Goal: Task Accomplishment & Management: Manage account settings

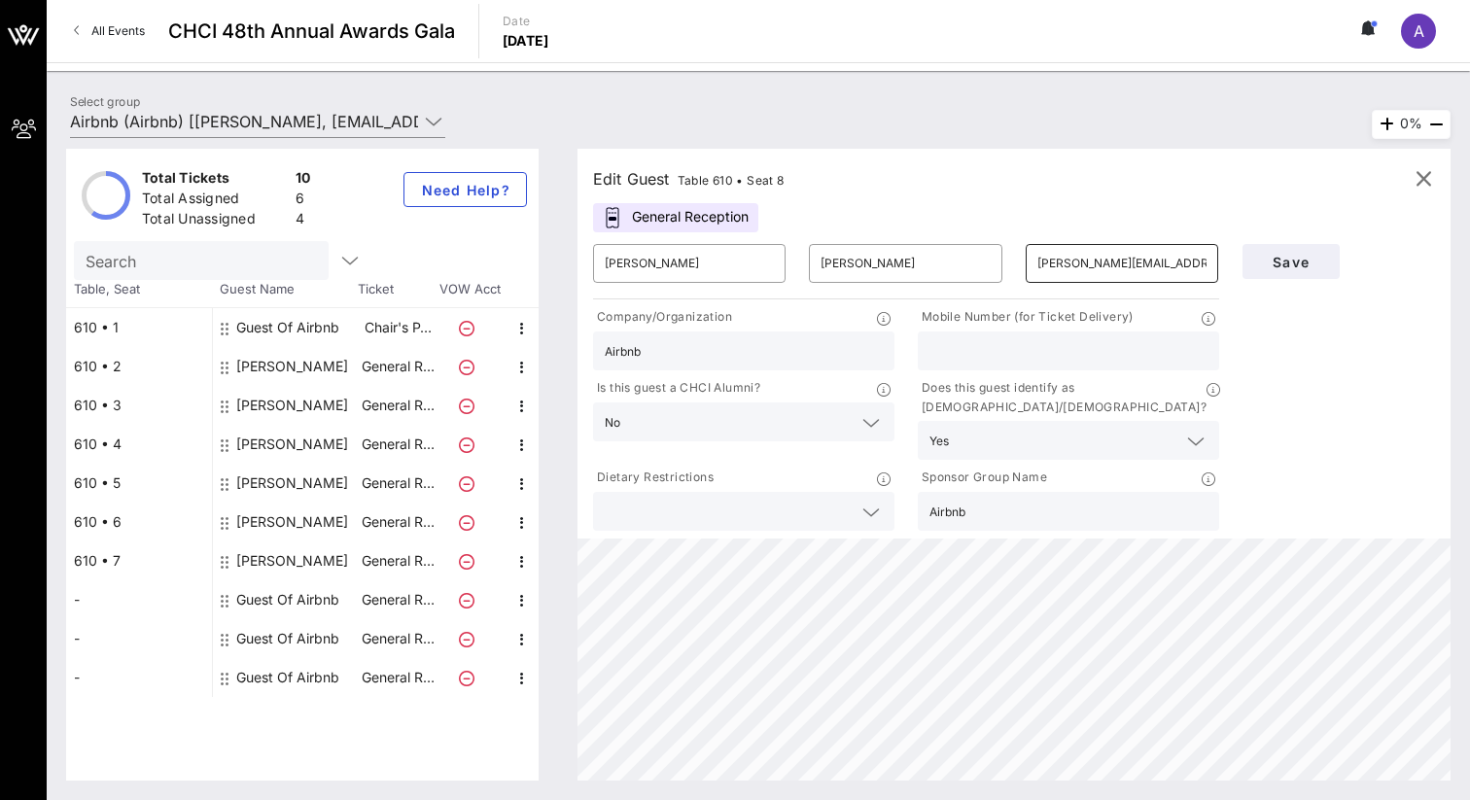
click at [1175, 265] on input "peter.urias@airbnb.com" at bounding box center [1121, 263] width 169 height 31
type input "p"
click at [893, 264] on input "Urias" at bounding box center [904, 263] width 169 height 31
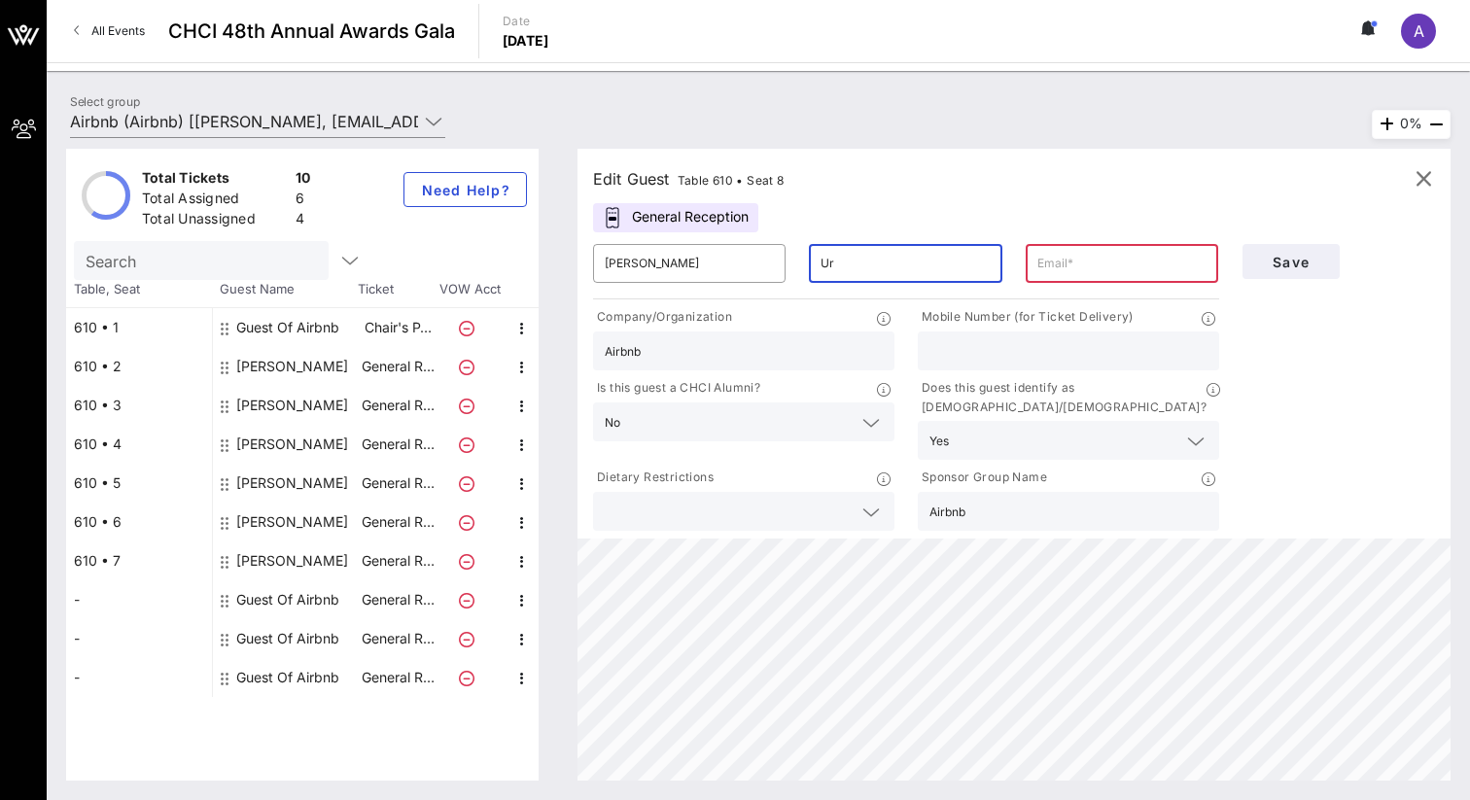
type input "U"
click at [739, 266] on input "Peter" at bounding box center [689, 263] width 169 height 31
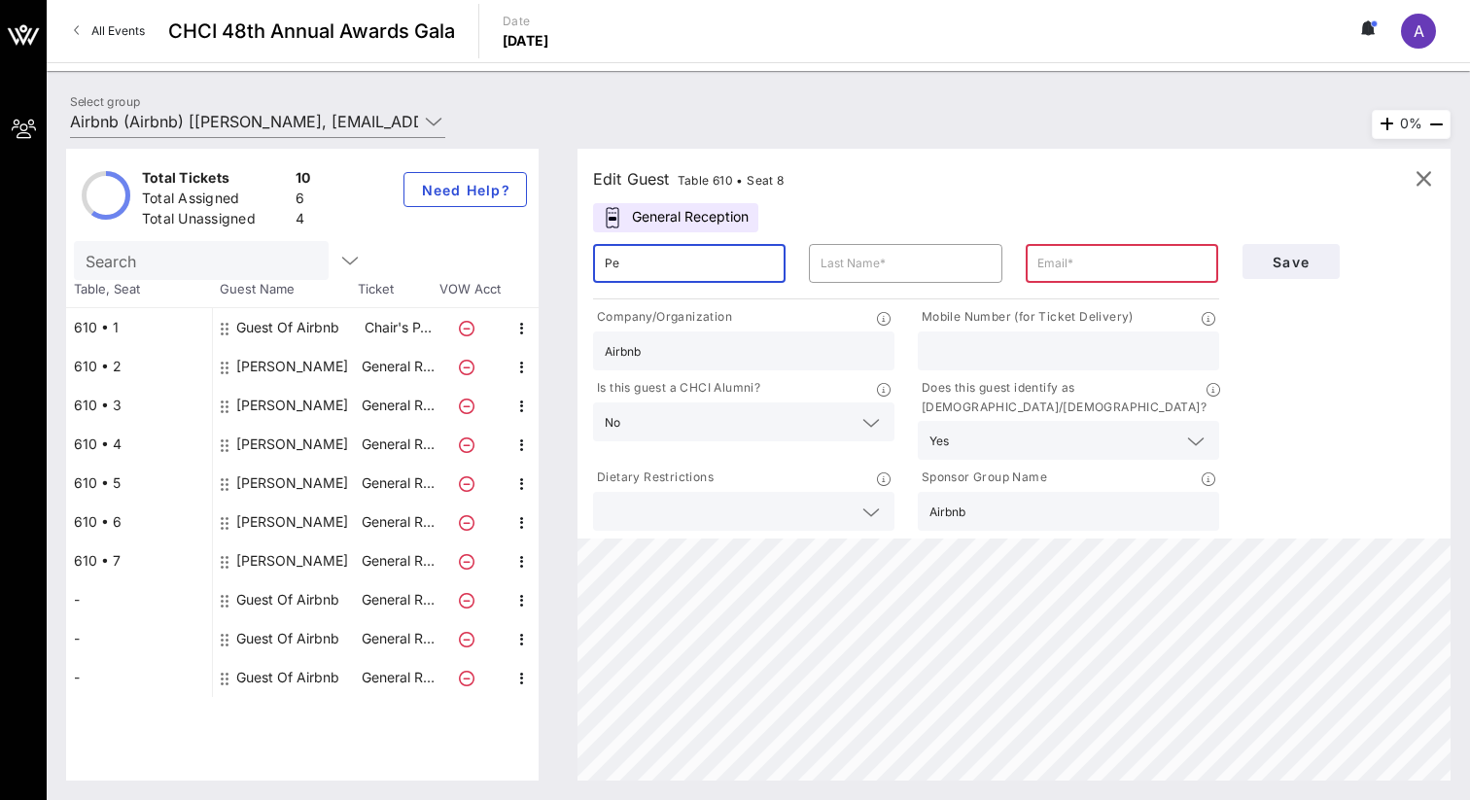
type input "P"
type input "Matt"
click at [821, 266] on input "text" at bounding box center [904, 263] width 169 height 31
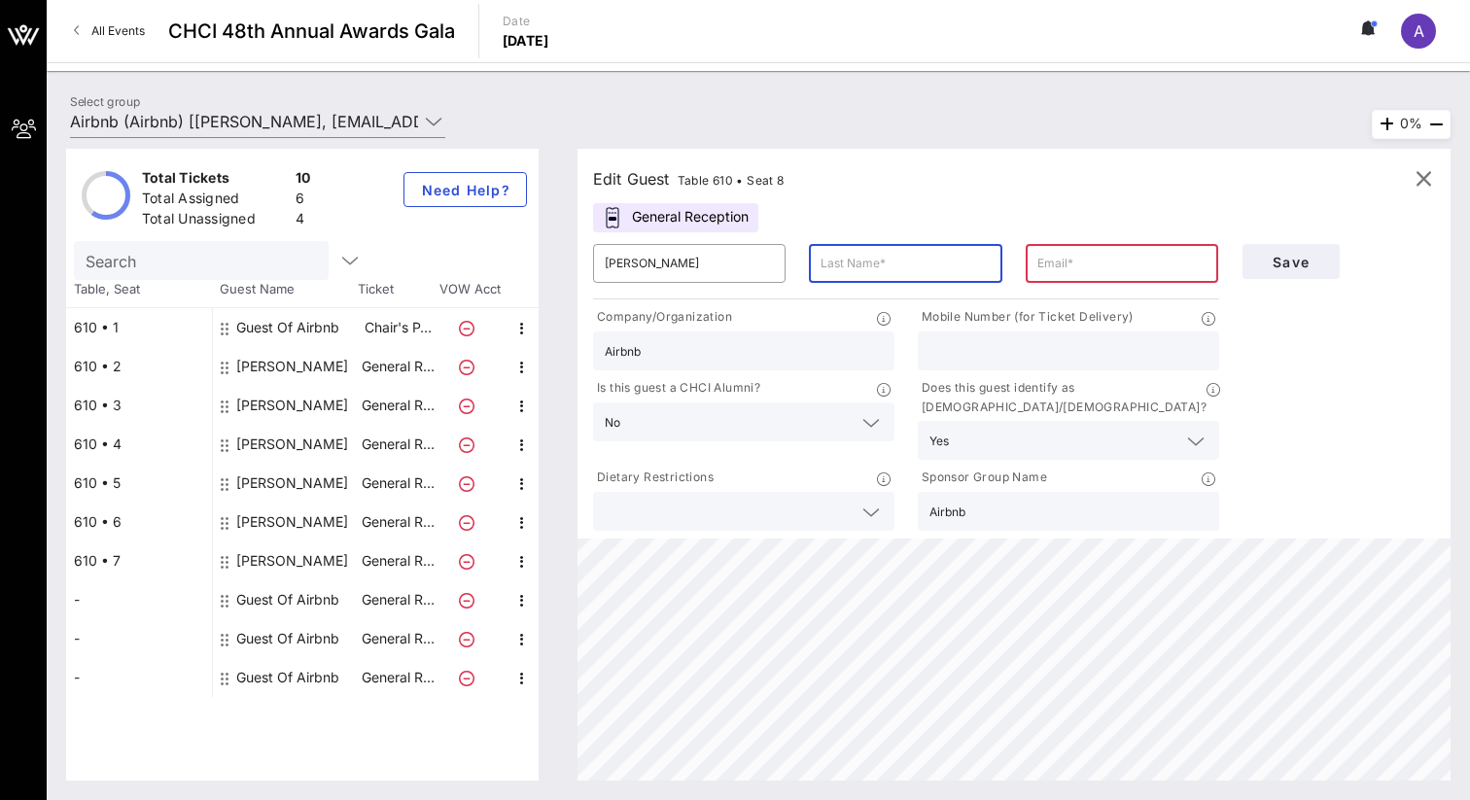
paste input "Matthew Matos and his email is mmatos@hacr.org."
type input "Matthew Matos and his email is mmatos@hacr.org."
click at [1051, 263] on input "text" at bounding box center [1121, 263] width 169 height 31
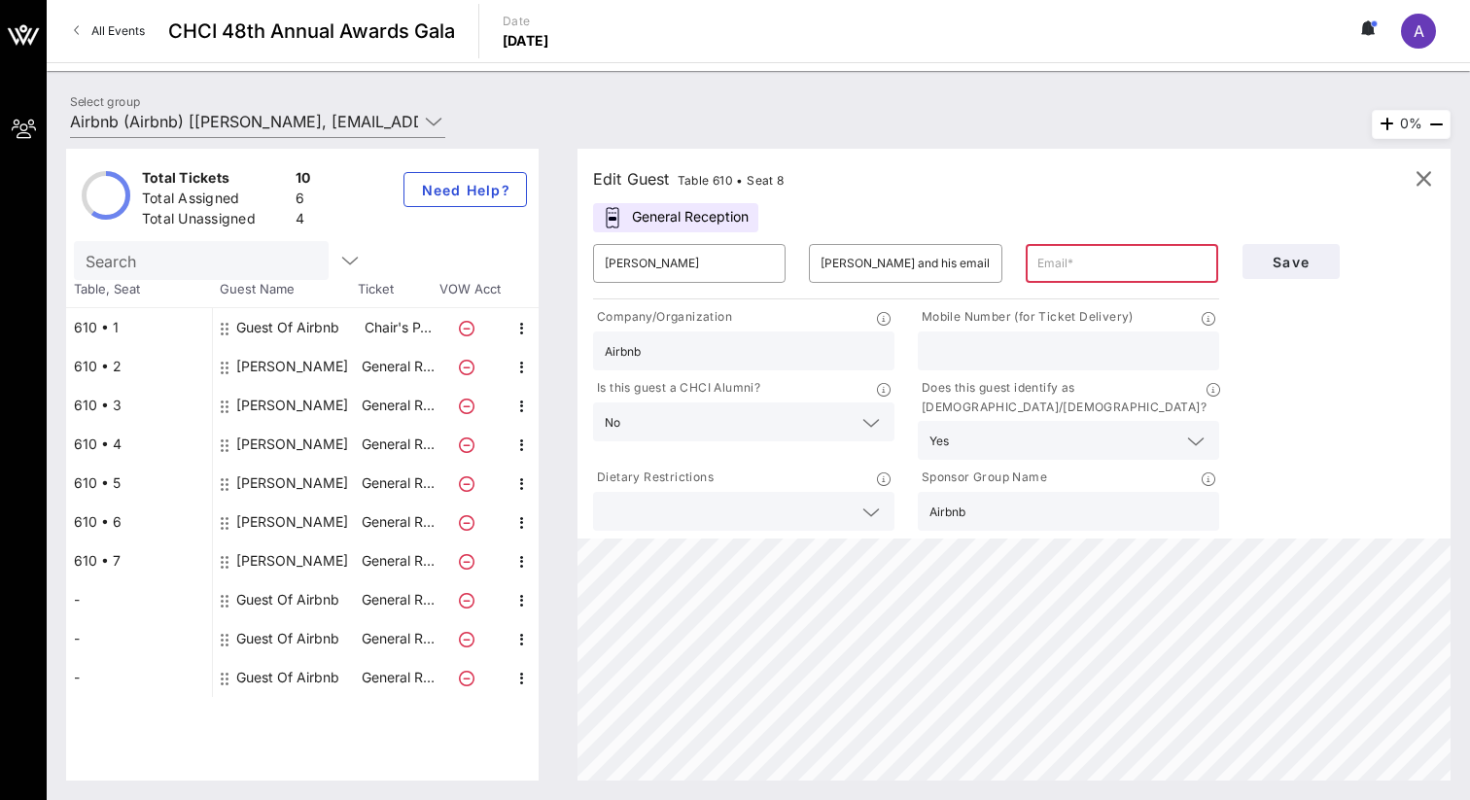
paste input "Matthew Matos and his email is mmatos@hacr.org."
click at [1102, 266] on input "Matthew Matos and his email is mmatos@hacr.org." at bounding box center [1121, 263] width 169 height 31
click at [1163, 263] on input "mmatos@hacr.org." at bounding box center [1121, 263] width 169 height 31
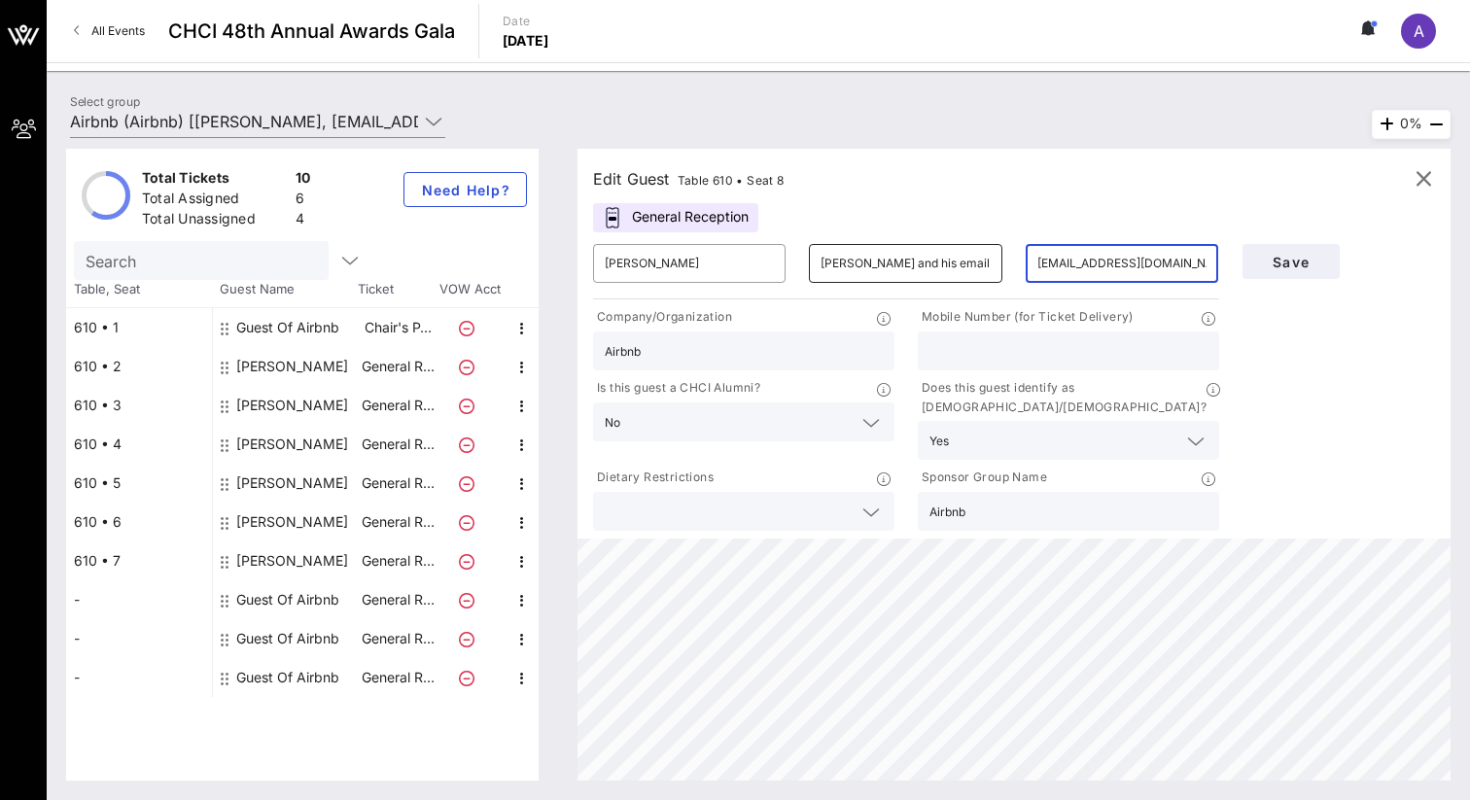
type input "mmatos@hacr.org"
click at [873, 260] on input "Matthew Matos and his email is mmatos@hacr.org." at bounding box center [904, 263] width 169 height 31
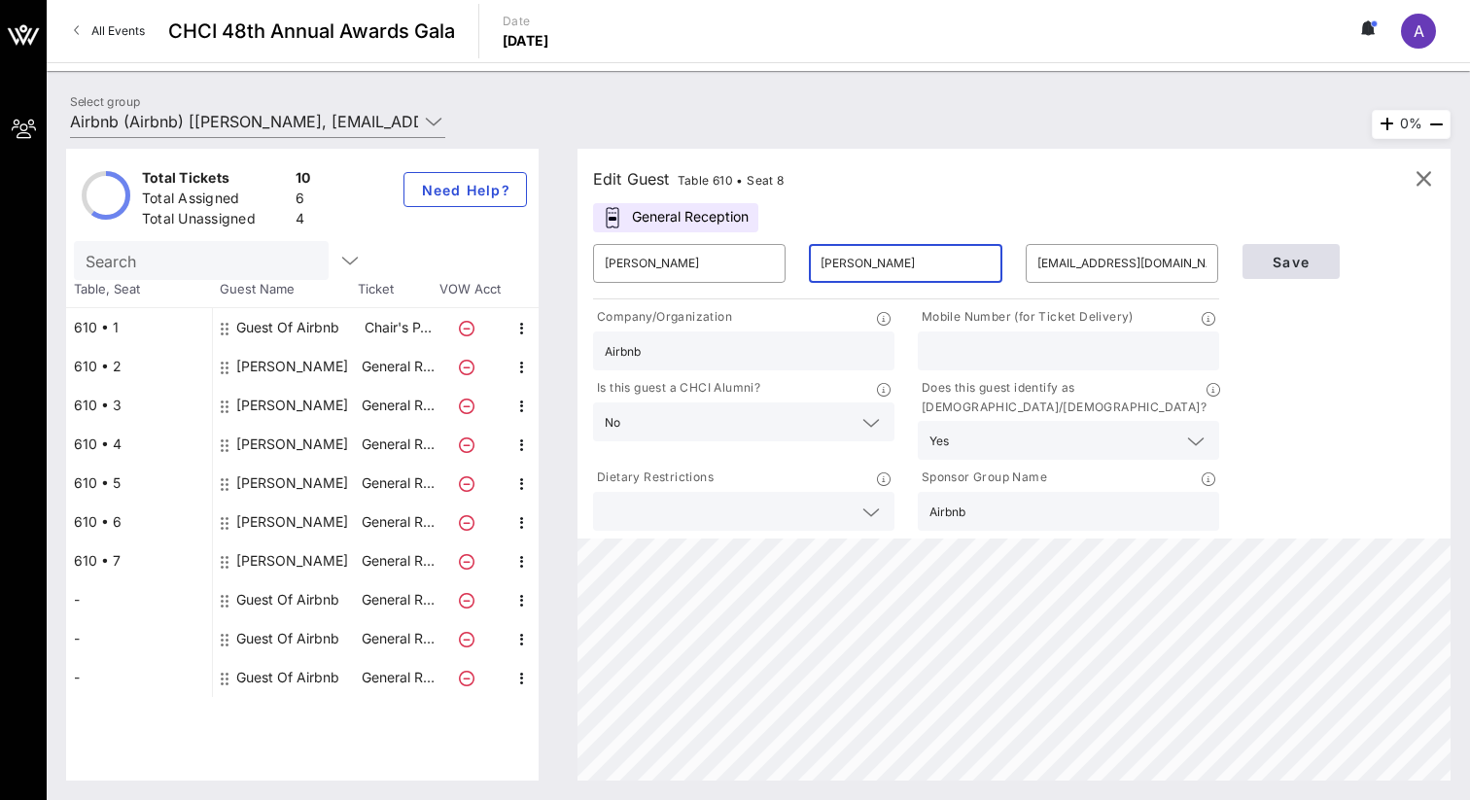
type input "Matos"
click at [1303, 261] on span "Save" at bounding box center [1291, 262] width 66 height 17
click at [1274, 258] on span "Save" at bounding box center [1291, 262] width 66 height 17
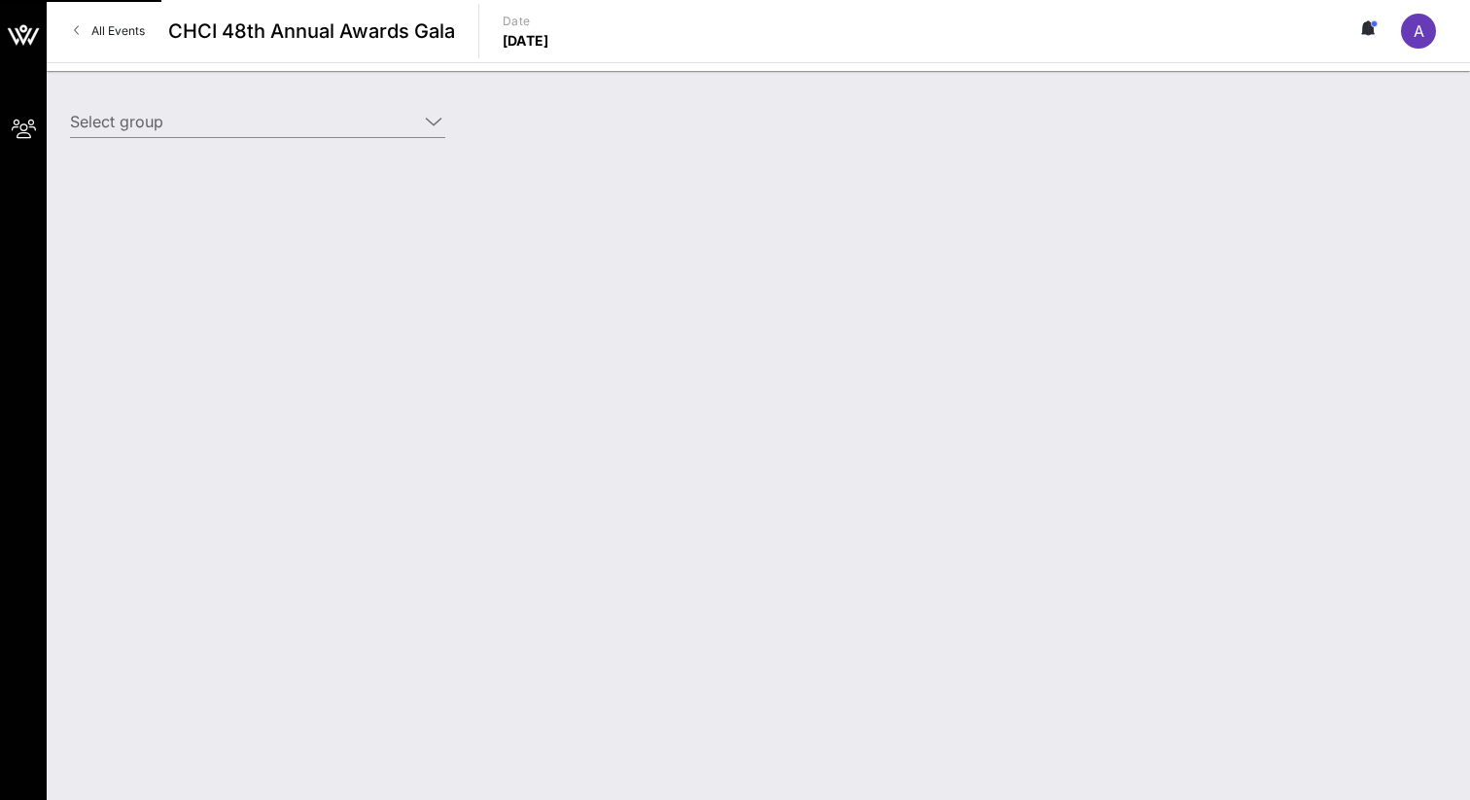
type input "Airbnb (Airbnb) [[PERSON_NAME], [EMAIL_ADDRESS][PERSON_NAME][DOMAIN_NAME]]"
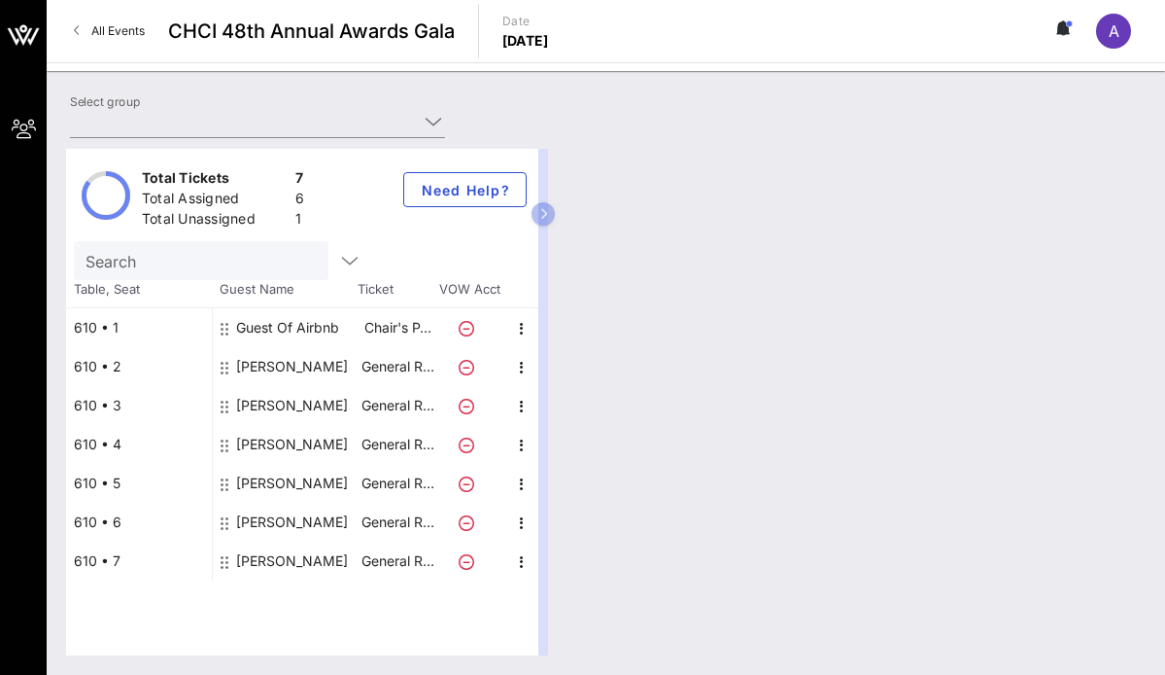
type input "Airbnb (Airbnb) [[PERSON_NAME], [EMAIL_ADDRESS][PERSON_NAME][DOMAIN_NAME]]"
